Goal: Find specific page/section: Find specific page/section

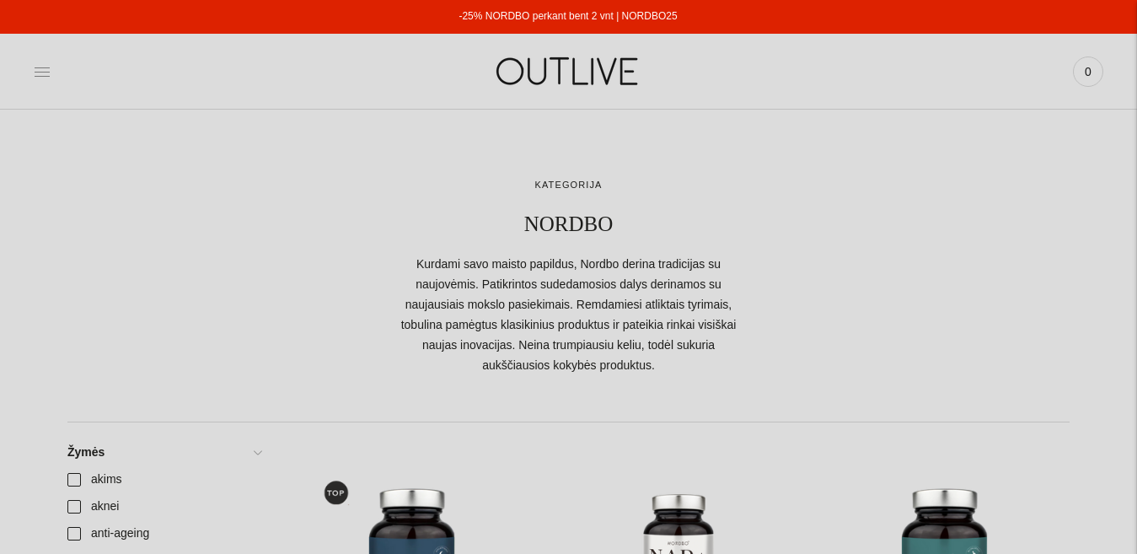
click at [36, 67] on icon at bounding box center [42, 71] width 17 height 17
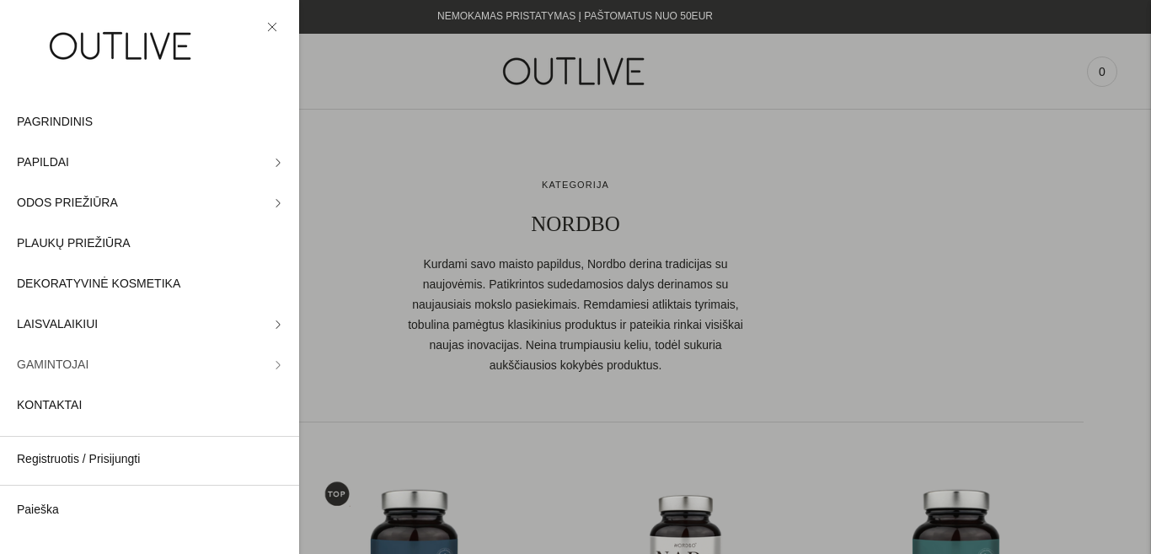
click at [276, 367] on icon at bounding box center [277, 365] width 3 height 8
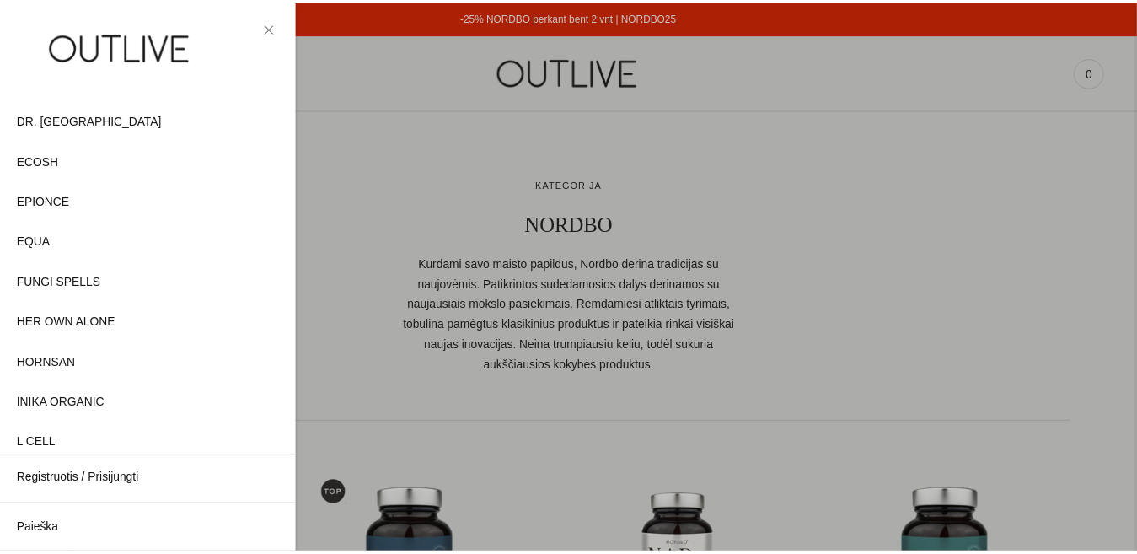
scroll to position [363, 0]
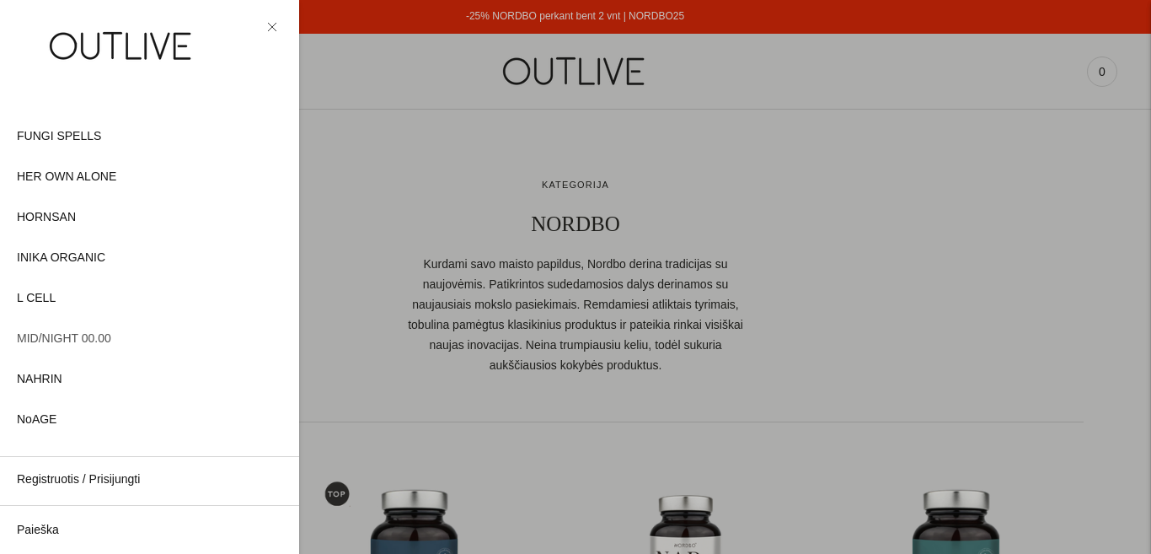
click at [107, 339] on span "MID/NIGHT 00.00" at bounding box center [64, 339] width 94 height 20
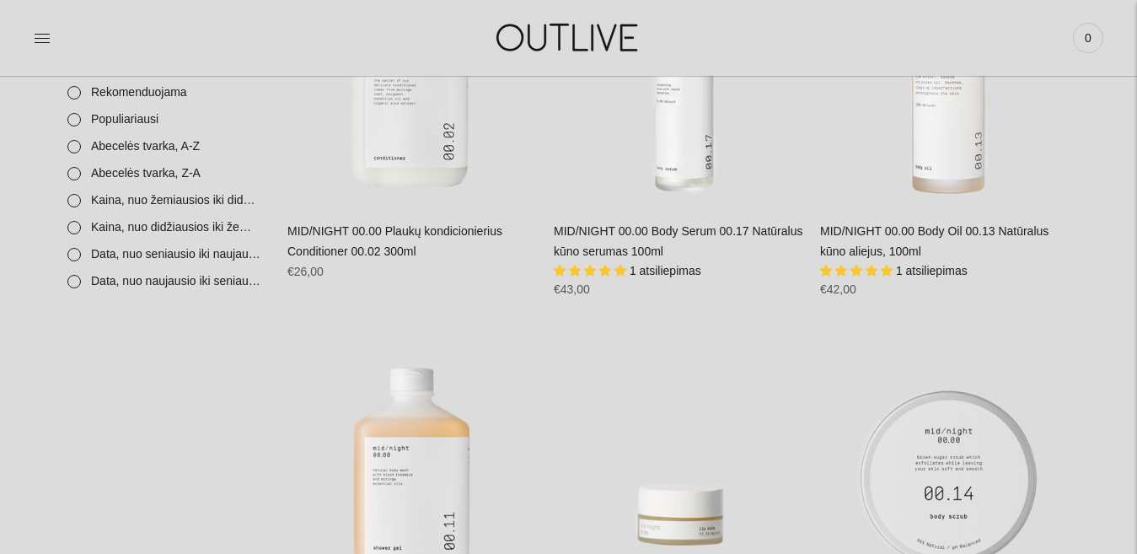
scroll to position [485, 0]
